Goal: Information Seeking & Learning: Learn about a topic

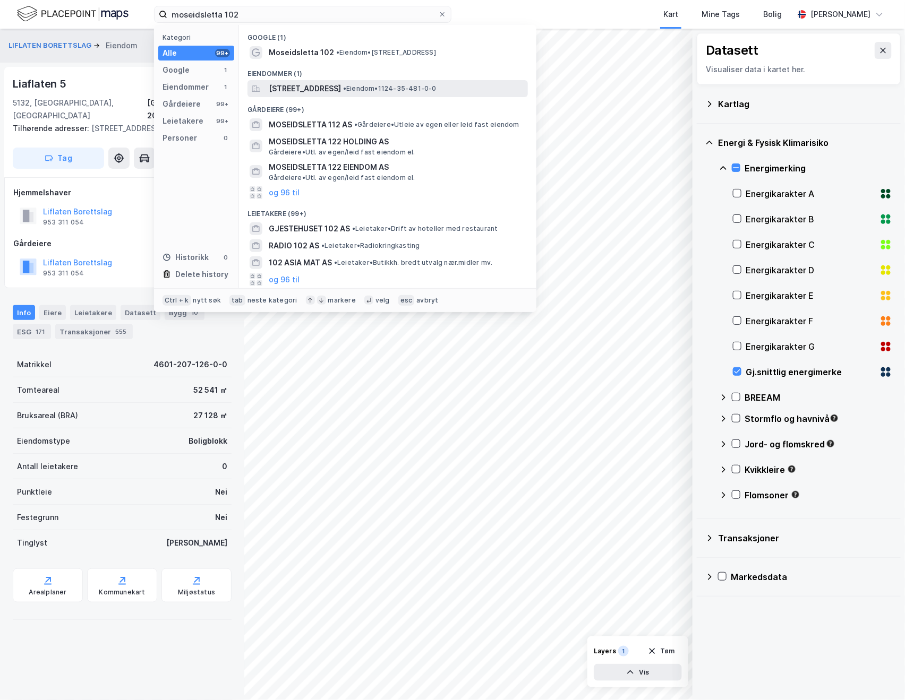
click at [420, 95] on div "Moseidsletta 102, 4033, STAVANGER, SOLA • Eiendom • 1124-35-481-0-0" at bounding box center [387, 88] width 280 height 17
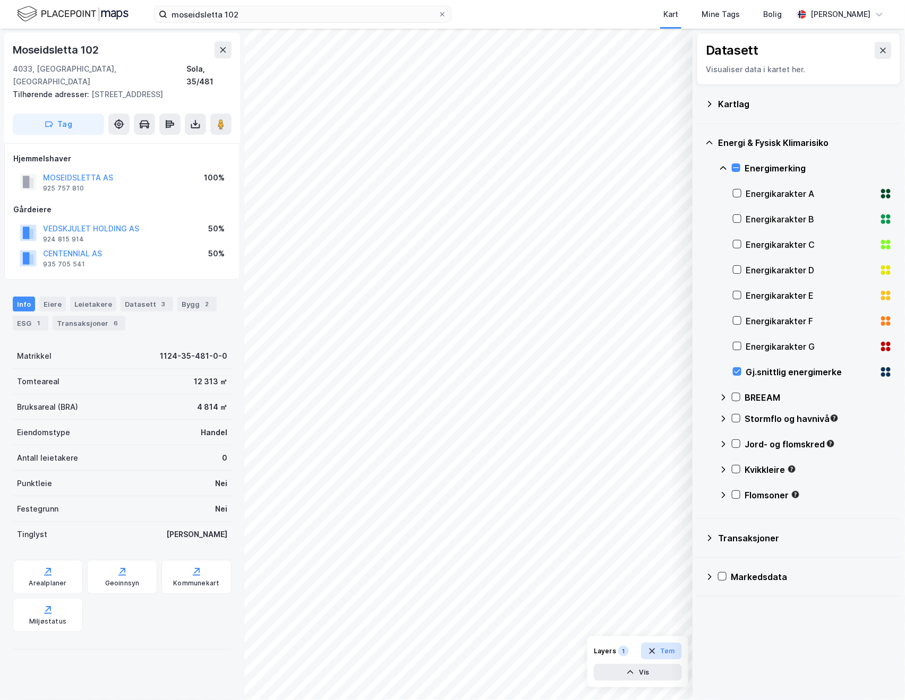
click at [668, 647] on button "Tøm" at bounding box center [661, 651] width 41 height 17
click at [83, 316] on div "Transaksjoner 6" at bounding box center [89, 323] width 73 height 15
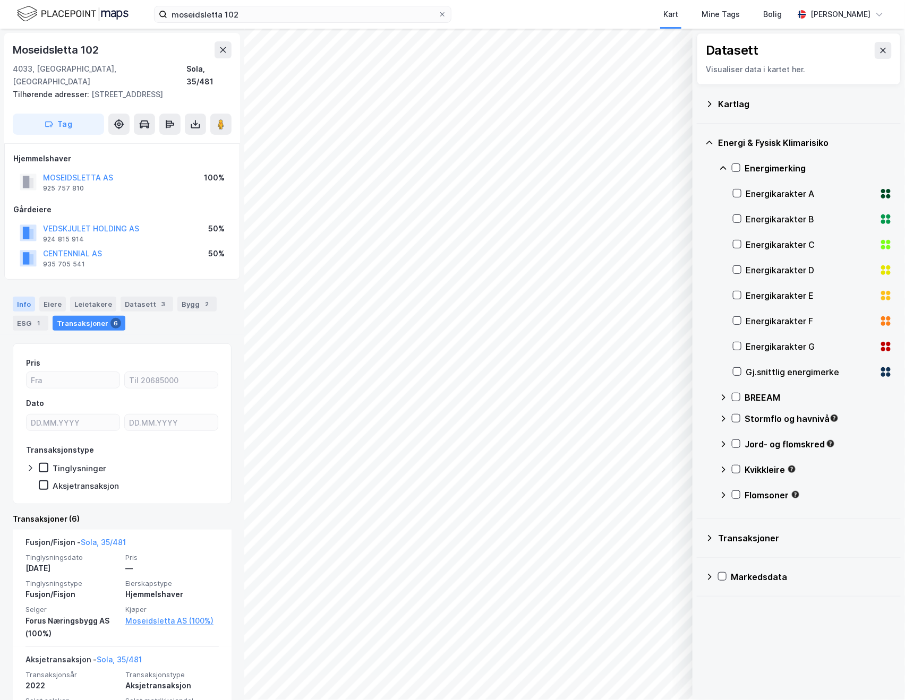
click at [17, 297] on div "Info" at bounding box center [24, 304] width 22 height 15
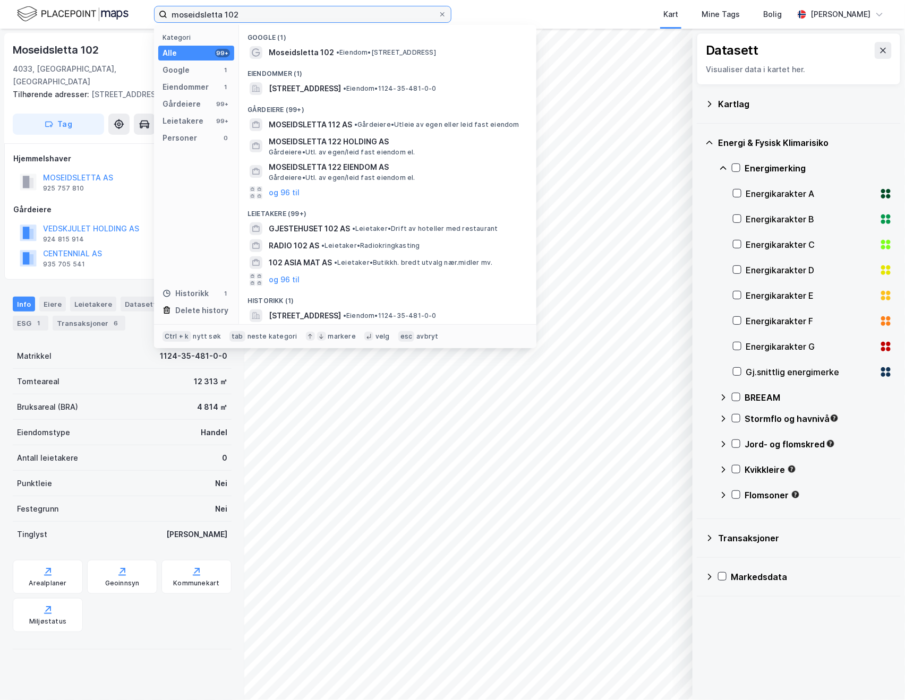
drag, startPoint x: 264, startPoint y: 13, endPoint x: 58, endPoint y: 13, distance: 206.0
click at [58, 13] on div "moseidsletta 102 Kategori Alle 99+ Google 1 Eiendommer 1 Gårdeiere 99+ Leietake…" at bounding box center [452, 14] width 905 height 29
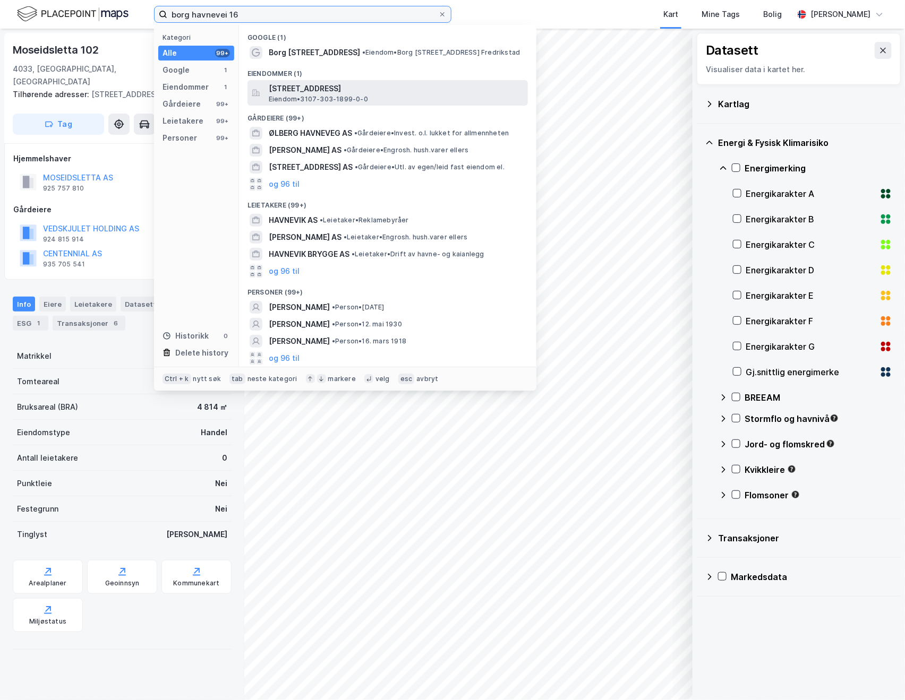
type input "borg havnevei 16"
click at [400, 98] on div "Borg Havnevei 16, 1630, GAMLE FREDRIKSTAD, FREDRIKSTAD Eiendom • 3107-303-1899-…" at bounding box center [397, 92] width 257 height 21
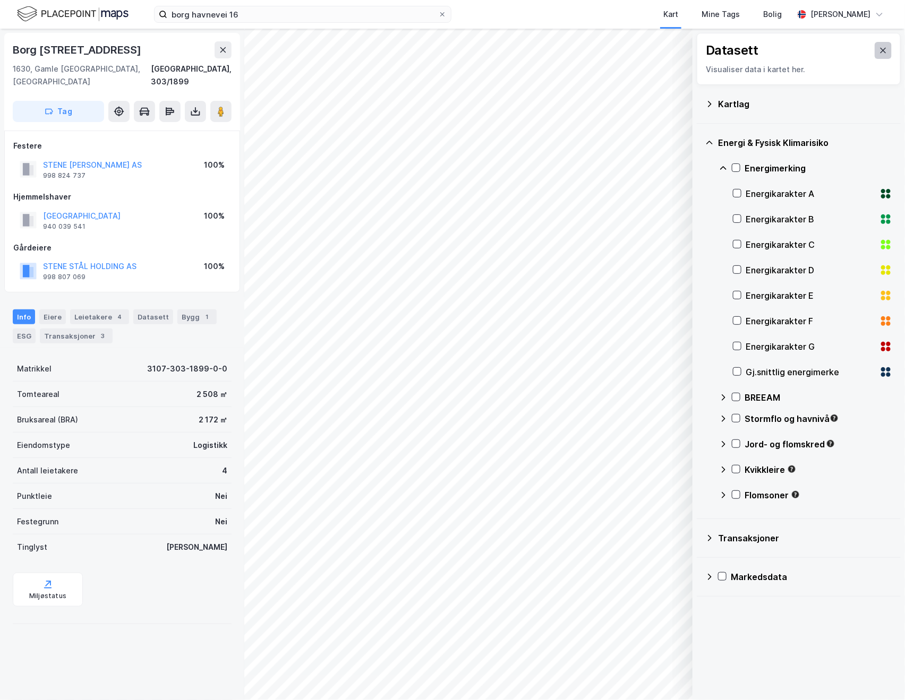
click at [879, 47] on icon at bounding box center [883, 50] width 8 height 8
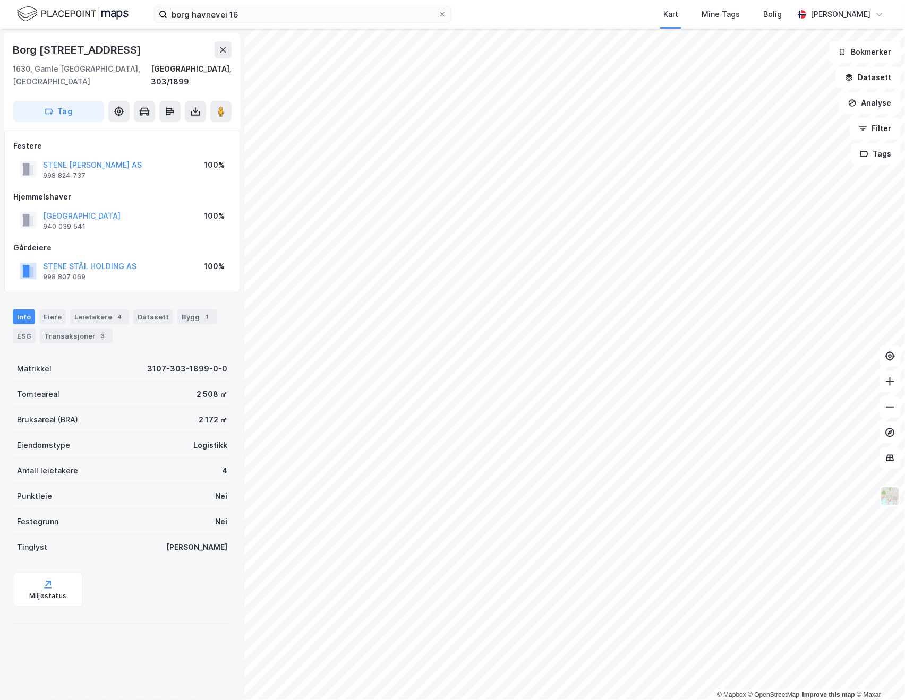
drag, startPoint x: 113, startPoint y: 40, endPoint x: 104, endPoint y: 42, distance: 9.7
click at [104, 42] on div "Borg [STREET_ADDRESS]" at bounding box center [122, 49] width 219 height 17
drag, startPoint x: 99, startPoint y: 53, endPoint x: 9, endPoint y: 38, distance: 91.6
click at [9, 38] on div "Borg Havnevei 16 1630, Gamle Fredrikstad, Østfold Fredrikstad, 303/1899 Tag" at bounding box center [122, 82] width 236 height 98
copy div "Borg [STREET_ADDRESS]"
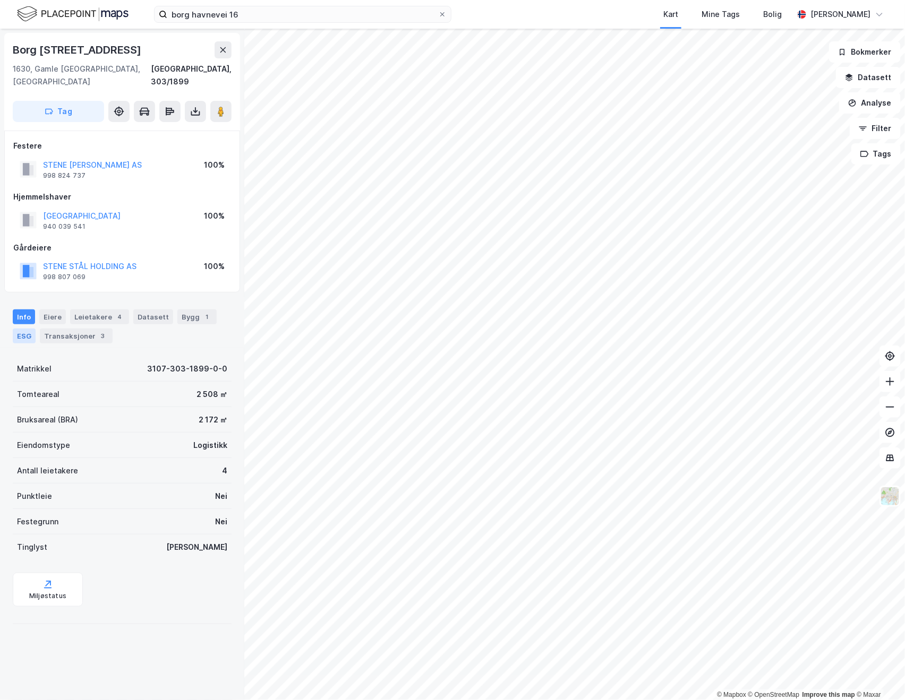
click at [25, 329] on div "ESG" at bounding box center [24, 336] width 23 height 15
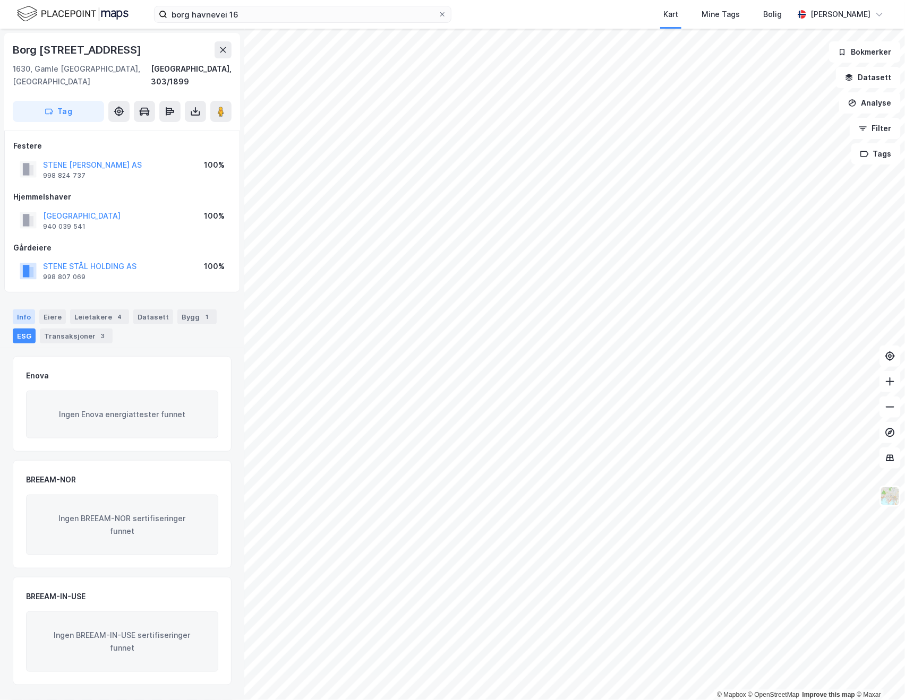
click at [18, 310] on div "Info" at bounding box center [24, 317] width 22 height 15
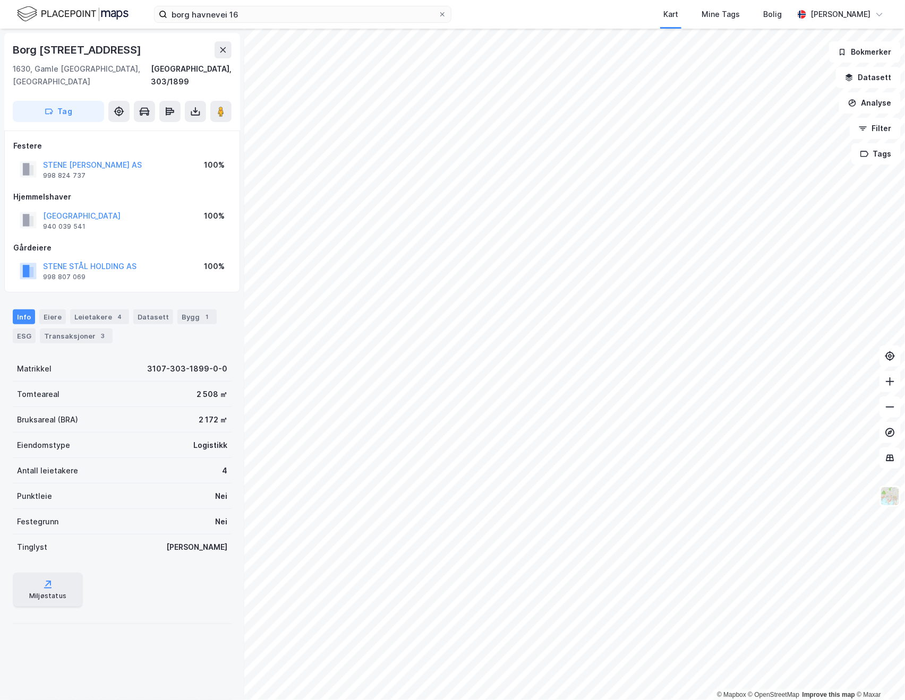
click at [54, 573] on div "Miljøstatus" at bounding box center [48, 590] width 70 height 34
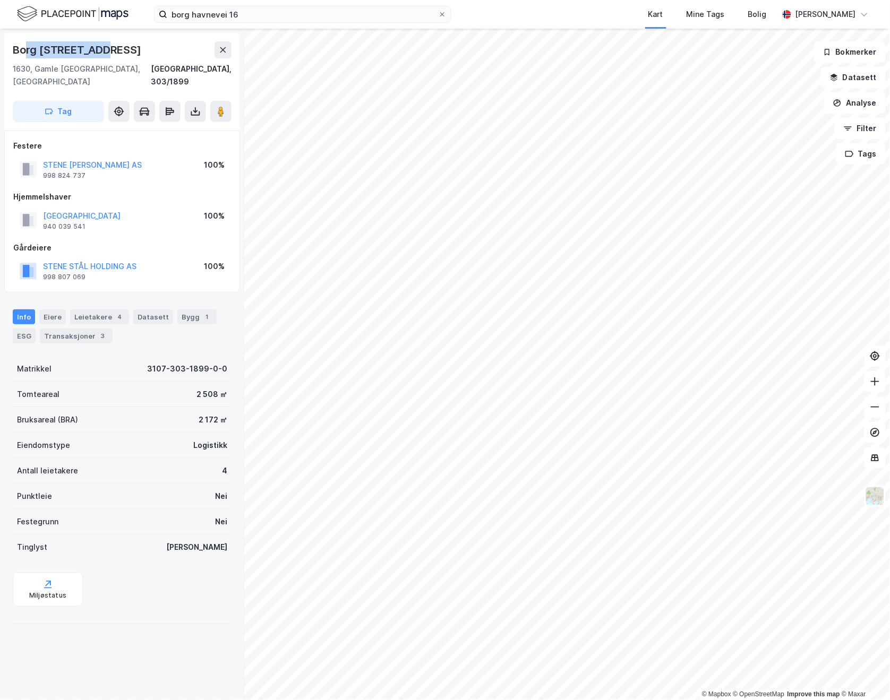
drag, startPoint x: 102, startPoint y: 53, endPoint x: 23, endPoint y: 43, distance: 79.2
click at [23, 43] on div "Borg [STREET_ADDRESS]" at bounding box center [78, 49] width 131 height 17
drag, startPoint x: 23, startPoint y: 43, endPoint x: 255, endPoint y: 8, distance: 234.7
click at [255, 8] on input "borg havnevei 16" at bounding box center [302, 14] width 271 height 16
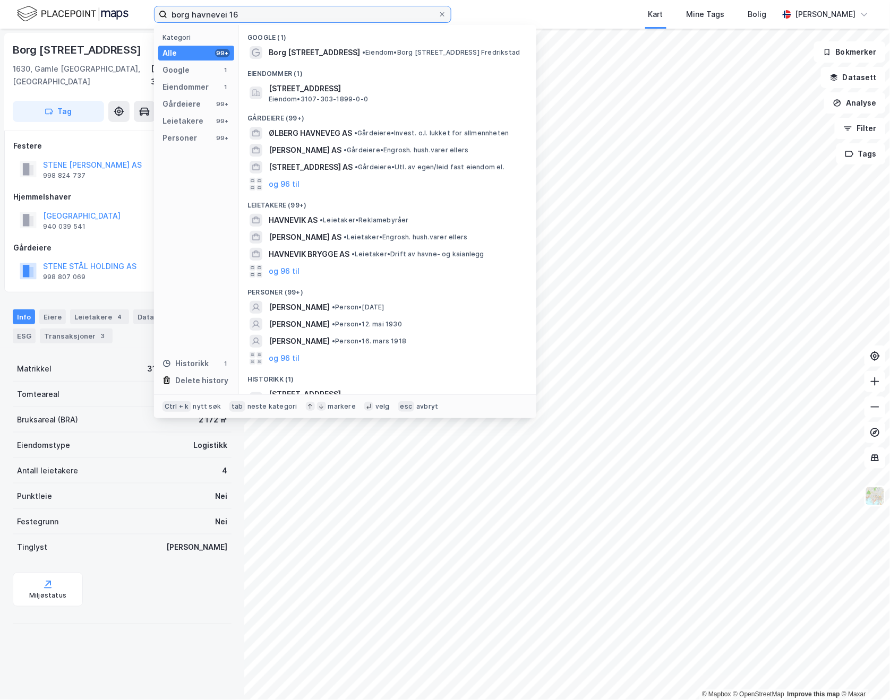
drag, startPoint x: 255, startPoint y: 8, endPoint x: 49, endPoint y: 28, distance: 207.5
click at [49, 28] on div "borg havnevei 16 Kategori Alle 99+ Google 1 Eiendommer 1 Gårdeiere 99+ Leietake…" at bounding box center [445, 14] width 890 height 29
click at [87, 382] on div "Tomteareal 2 508 ㎡" at bounding box center [122, 394] width 219 height 25
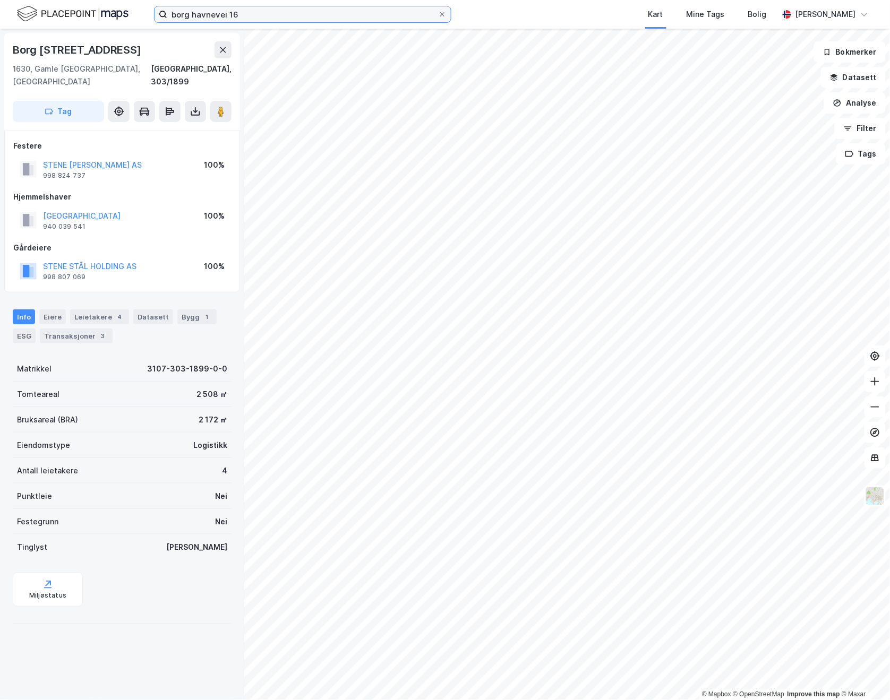
click at [294, 22] on label "borg havnevei 16" at bounding box center [302, 14] width 297 height 17
click at [294, 22] on input "borg havnevei 16" at bounding box center [302, 14] width 271 height 16
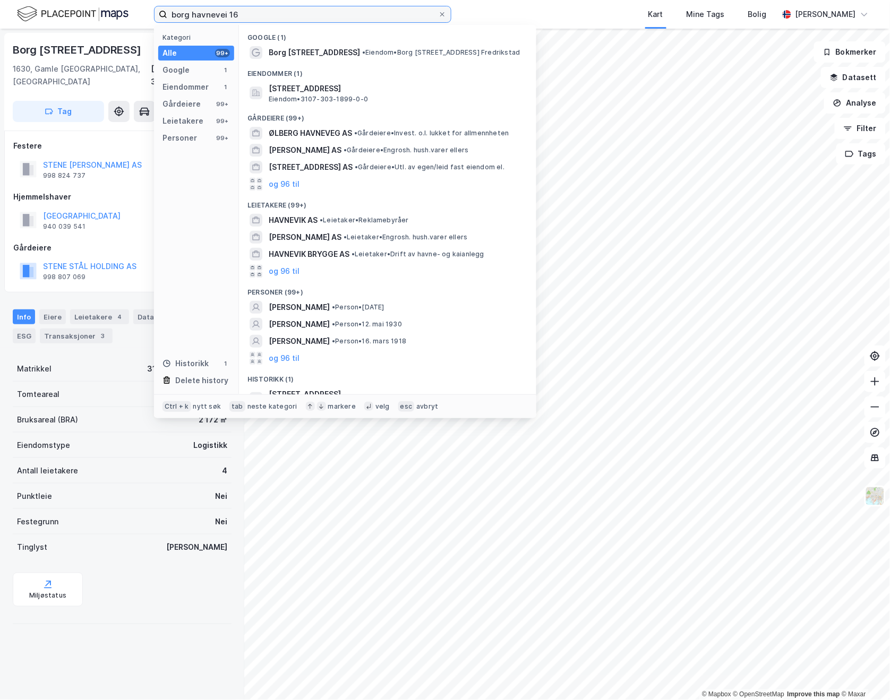
drag, startPoint x: 285, startPoint y: 14, endPoint x: -15, endPoint y: 19, distance: 300.0
click at [0, 19] on html "borg havnevei 16 Kategori Alle 99+ Google 1 Eiendommer 1 Gårdeiere 99+ Leietake…" at bounding box center [445, 350] width 890 height 700
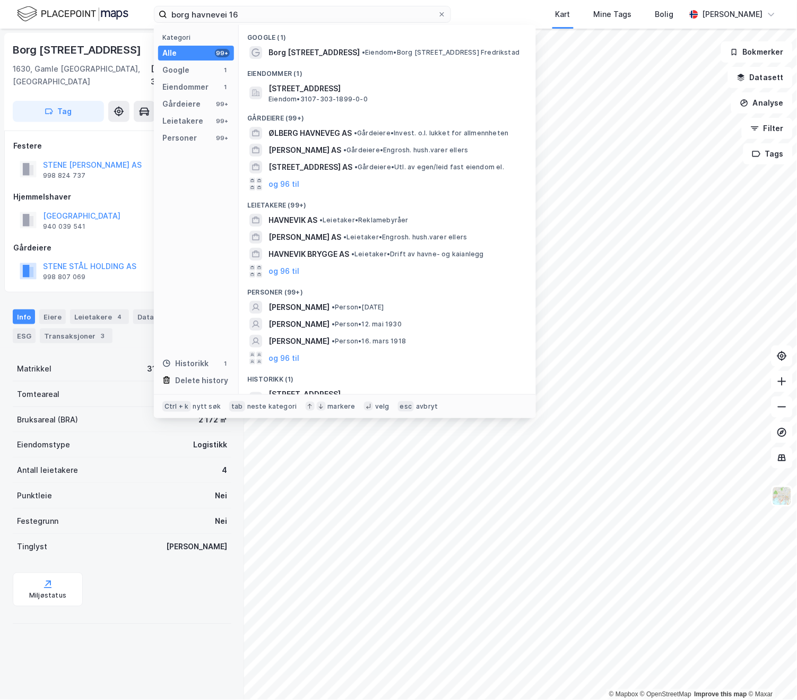
click at [116, 50] on div "Borg [STREET_ADDRESS]" at bounding box center [122, 49] width 219 height 17
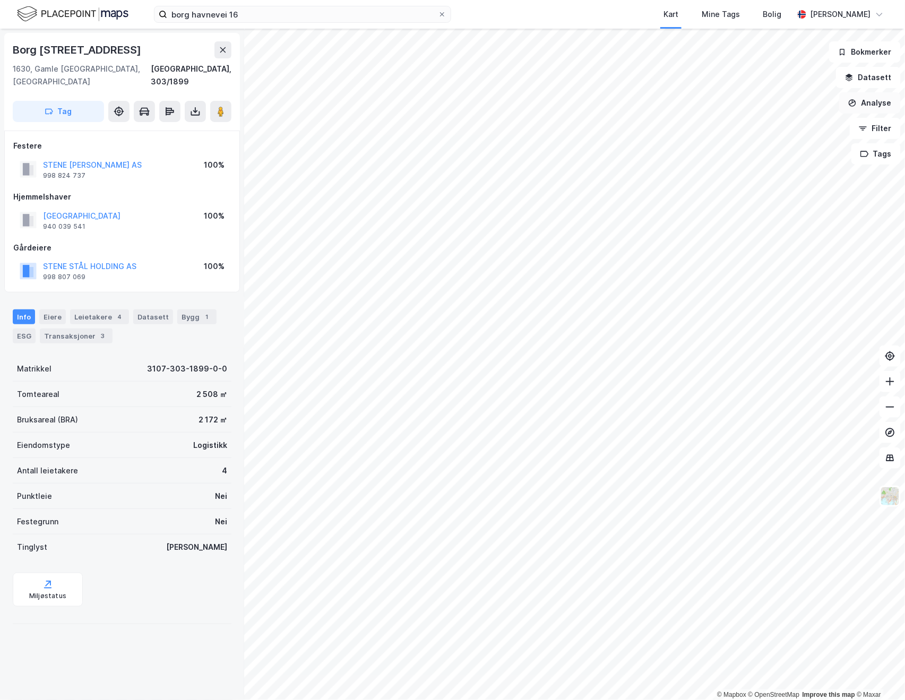
click at [853, 107] on button "Analyse" at bounding box center [870, 102] width 62 height 21
click at [777, 130] on div "Tegn område" at bounding box center [778, 125] width 92 height 9
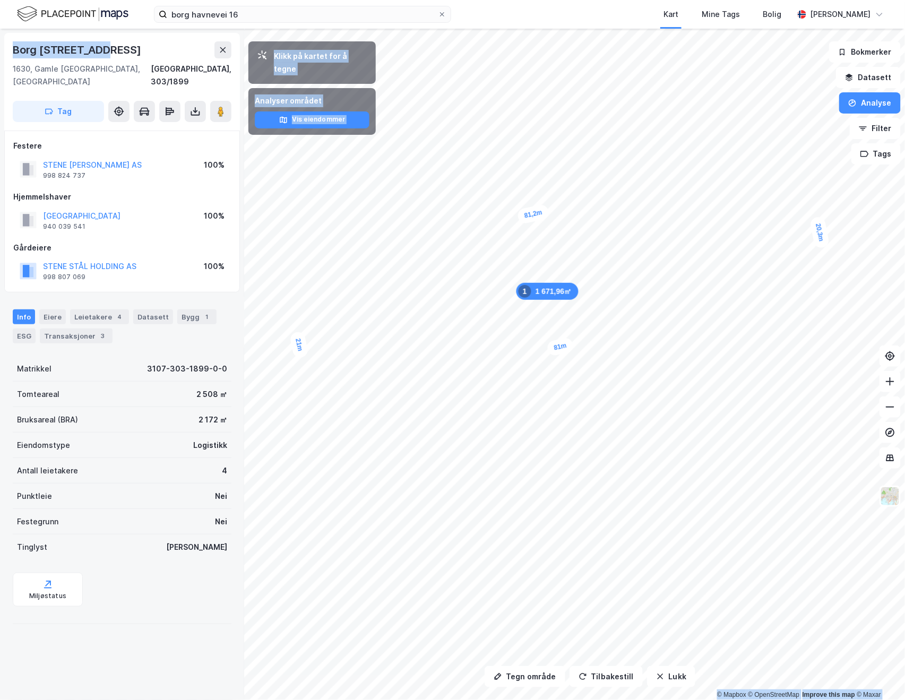
drag, startPoint x: 102, startPoint y: 52, endPoint x: -27, endPoint y: 42, distance: 128.8
click at [0, 42] on html "borg havnevei 16 Kart Mine Tags Bolig [PERSON_NAME] Tegn område Tilbakestill Lu…" at bounding box center [452, 350] width 905 height 700
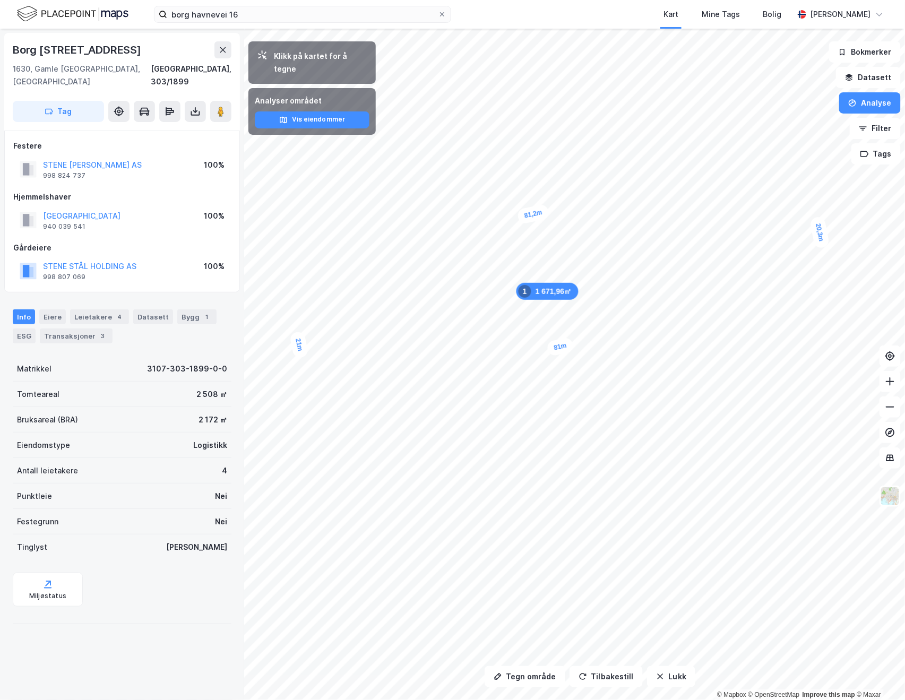
drag, startPoint x: -27, startPoint y: 42, endPoint x: 151, endPoint y: 54, distance: 178.3
click at [159, 54] on div "Borg [STREET_ADDRESS]" at bounding box center [122, 49] width 219 height 17
drag, startPoint x: 111, startPoint y: 46, endPoint x: 15, endPoint y: 52, distance: 96.3
click at [15, 52] on div "Borg [STREET_ADDRESS]" at bounding box center [122, 49] width 219 height 17
copy div "Borg [STREET_ADDRESS]"
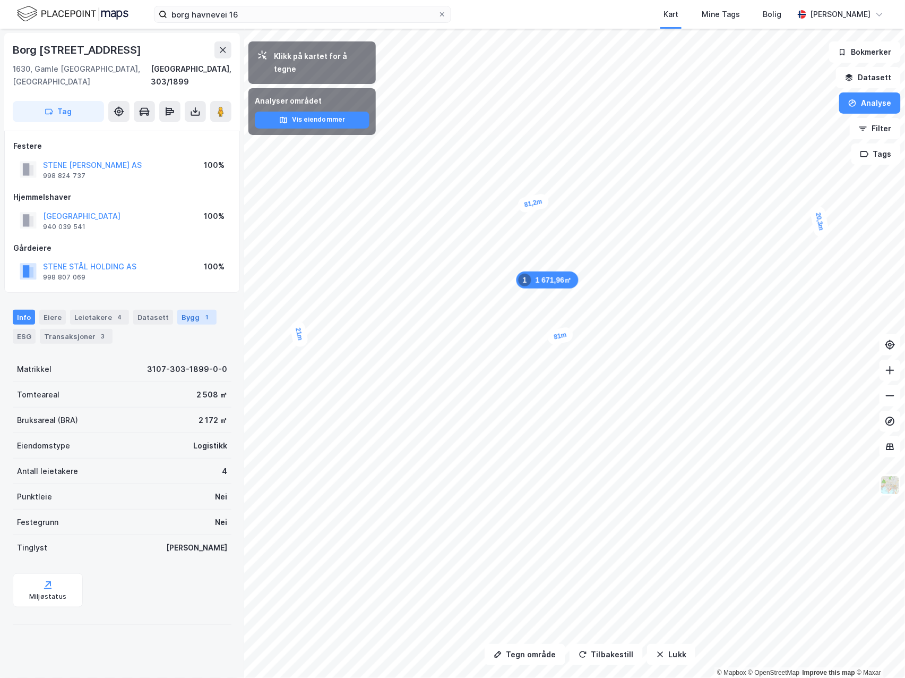
click at [191, 310] on div "Bygg 1" at bounding box center [196, 317] width 39 height 15
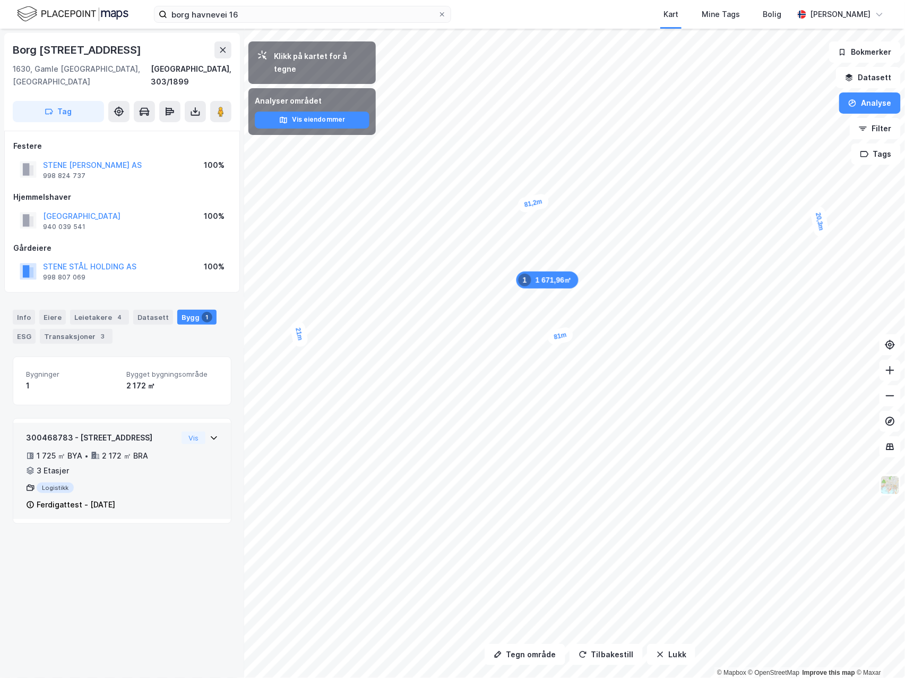
click at [187, 441] on div "300468783 - [GEOGRAPHIC_DATA] 16 1 725 ㎡ BYA • 2 172 ㎡ BRA • 3 Etasjer Logistik…" at bounding box center [122, 475] width 192 height 88
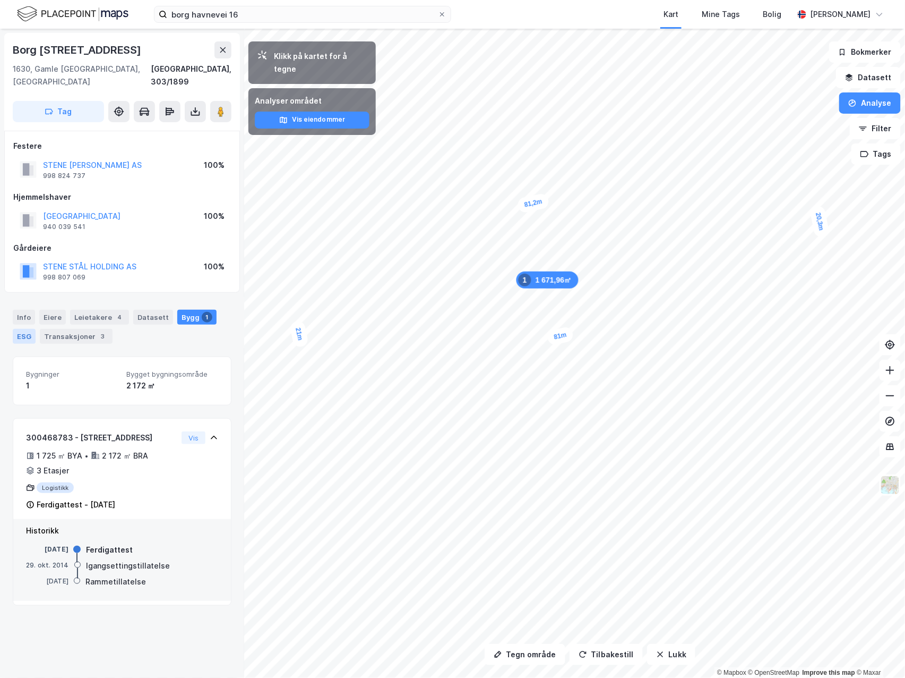
click at [31, 329] on div "ESG" at bounding box center [24, 336] width 23 height 15
